Goal: Check status: Check status

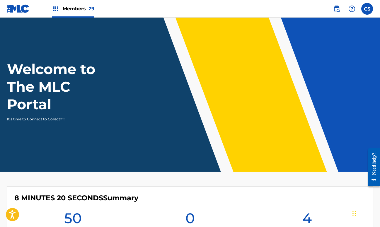
click at [54, 12] on img at bounding box center [55, 8] width 7 height 7
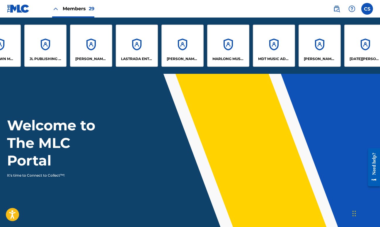
scroll to position [0, 449]
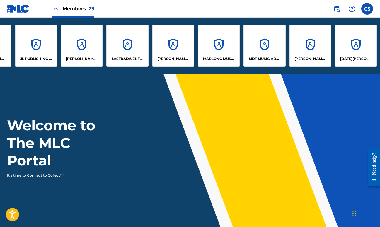
click at [142, 57] on p "LASTRADA ENTERTAINMENT CO LTD" at bounding box center [128, 58] width 32 height 5
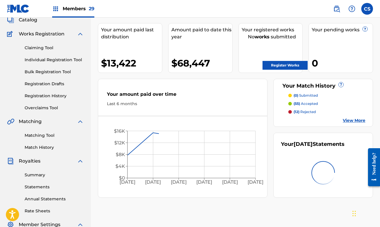
scroll to position [136, 0]
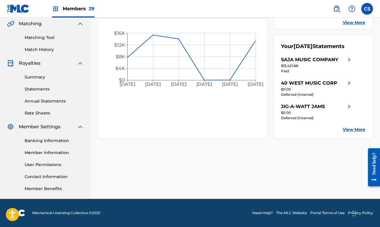
click at [41, 76] on link "Summary" at bounding box center [54, 77] width 59 height 6
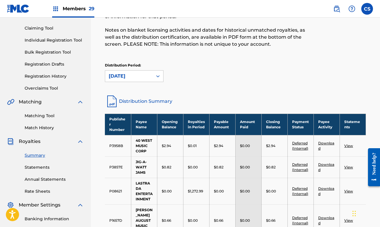
scroll to position [37, 0]
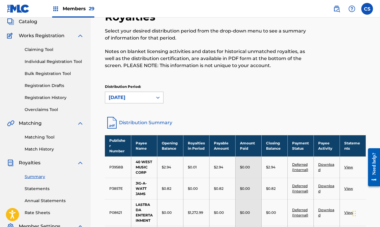
click at [157, 98] on icon at bounding box center [158, 98] width 6 height 6
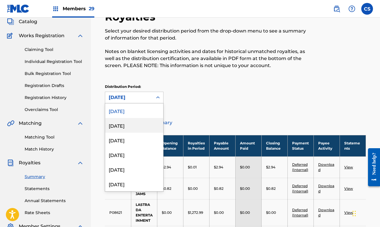
click at [116, 129] on div "[DATE]" at bounding box center [134, 125] width 58 height 15
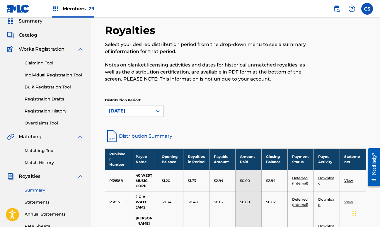
scroll to position [0, 0]
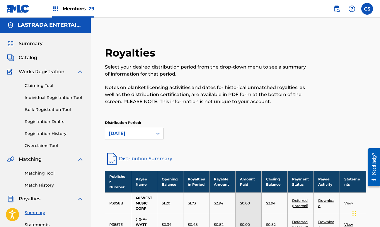
click at [158, 135] on icon at bounding box center [158, 134] width 6 height 6
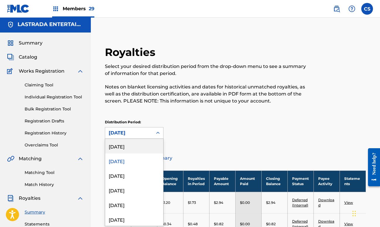
click at [138, 147] on div "[DATE]" at bounding box center [134, 146] width 58 height 15
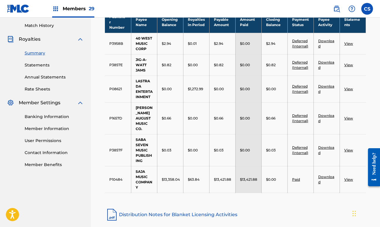
scroll to position [148, 0]
